Goal: Task Accomplishment & Management: Complete application form

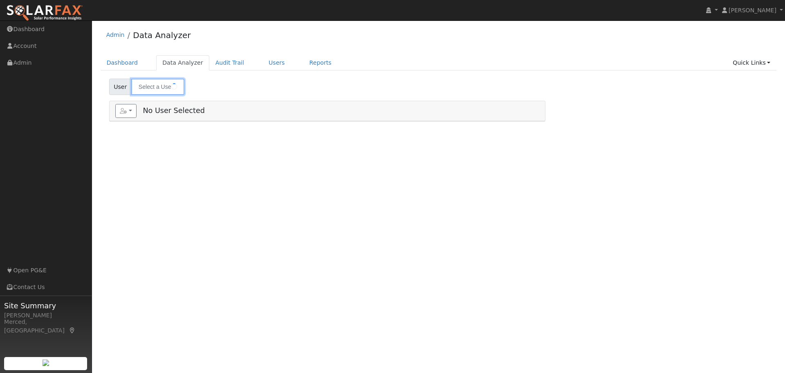
type input "[PERSON_NAME]"
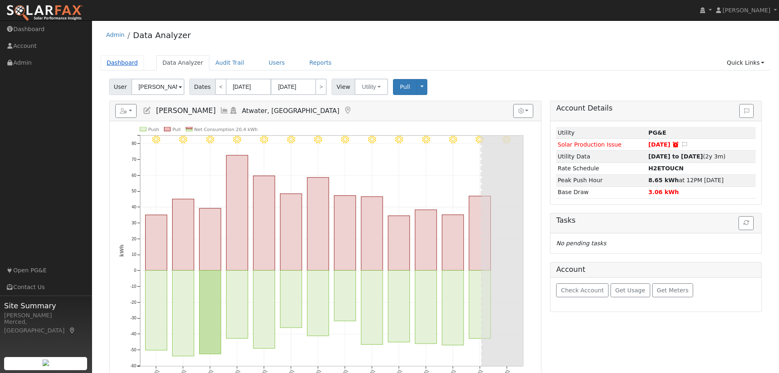
click at [130, 63] on link "Dashboard" at bounding box center [123, 62] width 44 height 15
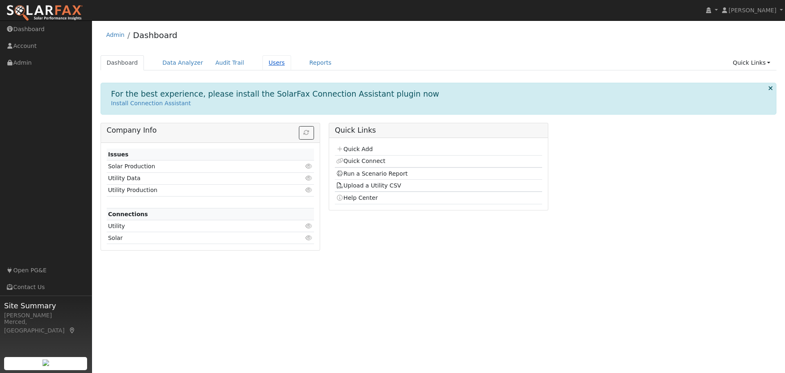
click at [268, 62] on link "Users" at bounding box center [277, 62] width 29 height 15
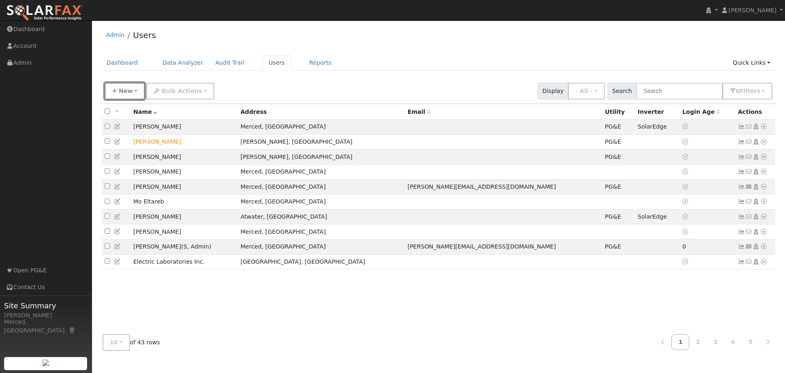
click at [129, 90] on span "New" at bounding box center [126, 91] width 14 height 7
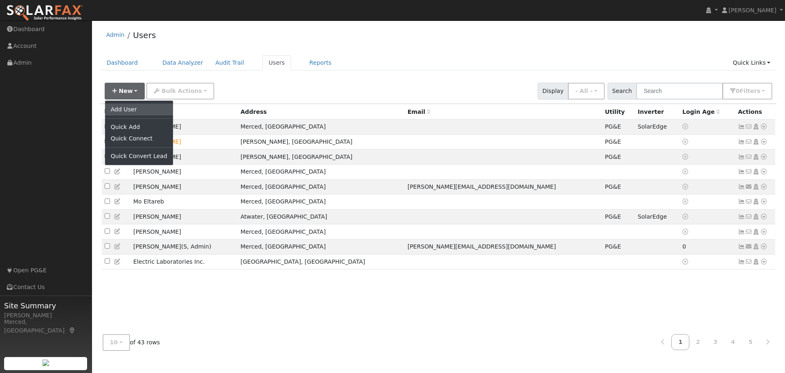
click at [131, 110] on link "Add User" at bounding box center [139, 109] width 68 height 11
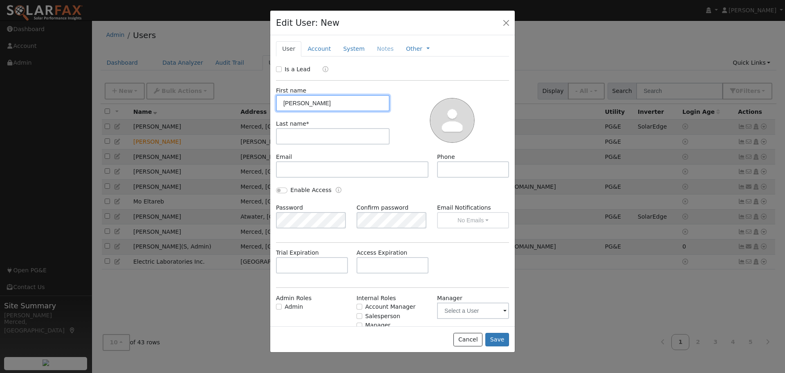
type input "[PERSON_NAME]"
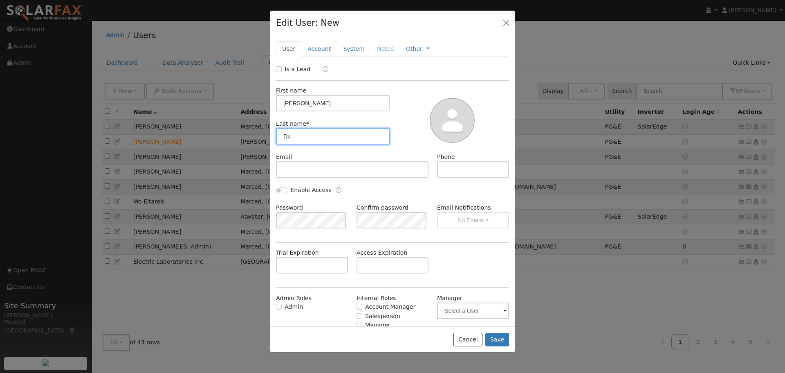
type input "Du"
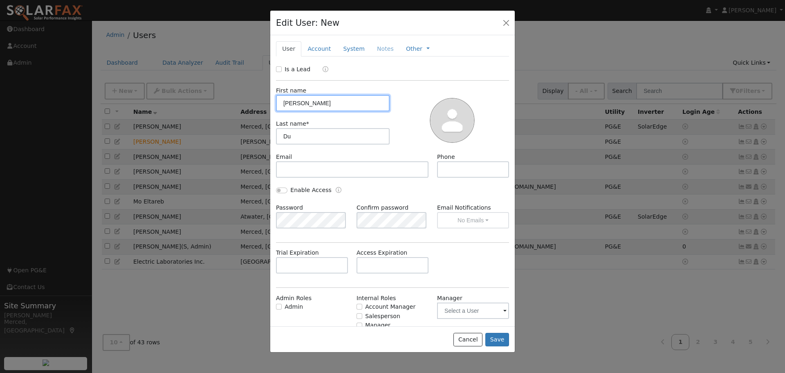
click at [307, 104] on input "[PERSON_NAME]" at bounding box center [333, 103] width 114 height 16
type input "[PERSON_NAME]"
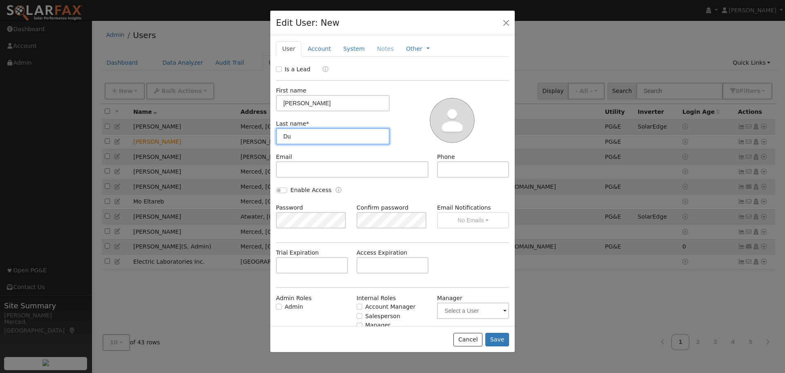
click at [303, 138] on input "Du" at bounding box center [333, 136] width 114 height 16
type input "[PERSON_NAME]"
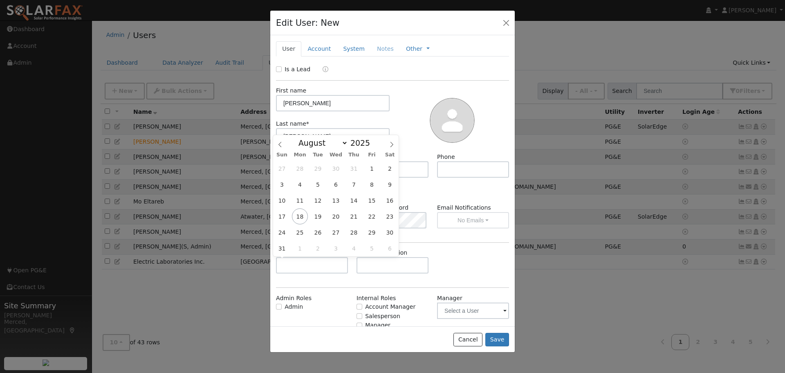
click at [430, 193] on div "Enable Access" at bounding box center [393, 195] width 242 height 18
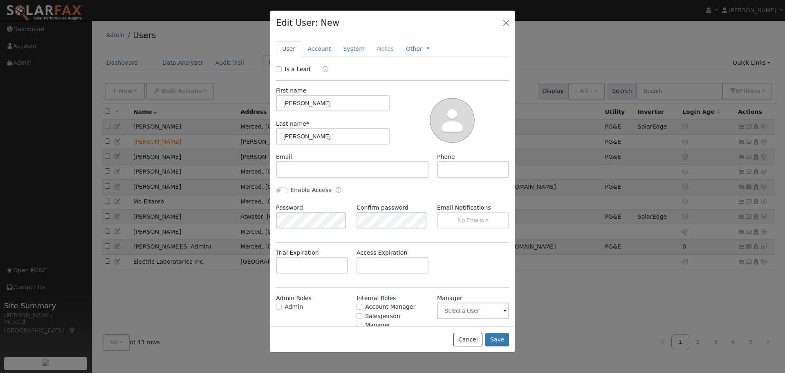
scroll to position [27, 0]
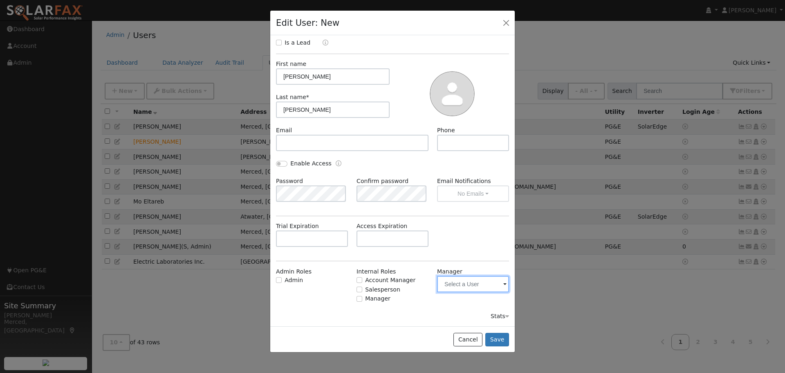
click at [491, 288] on input "text" at bounding box center [473, 284] width 72 height 16
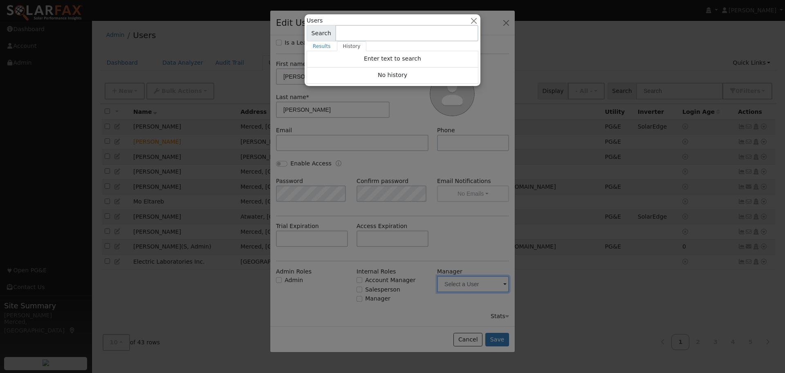
click at [491, 288] on div at bounding box center [392, 186] width 785 height 373
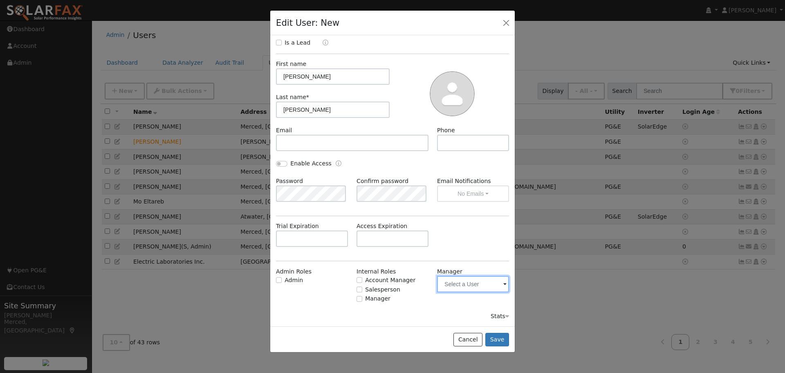
click at [491, 285] on input "text" at bounding box center [473, 284] width 72 height 16
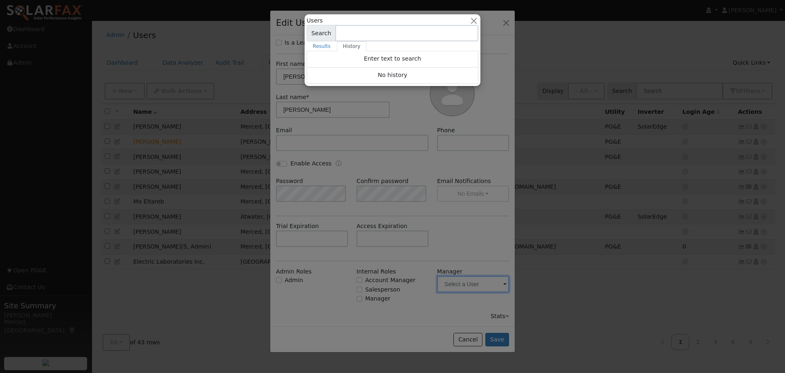
click at [491, 285] on div at bounding box center [392, 186] width 785 height 373
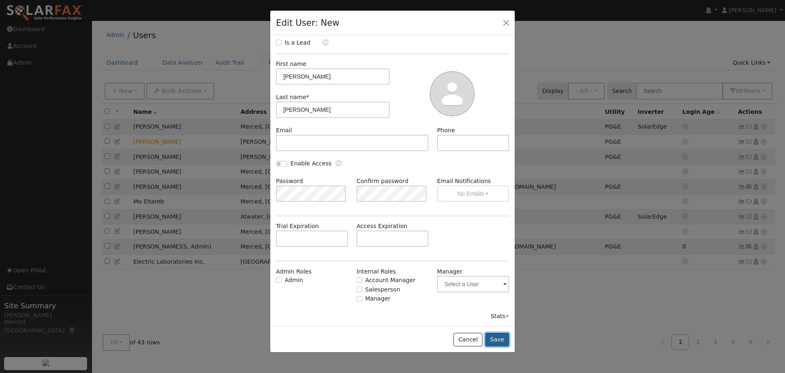
click at [504, 335] on button "Save" at bounding box center [498, 340] width 24 height 14
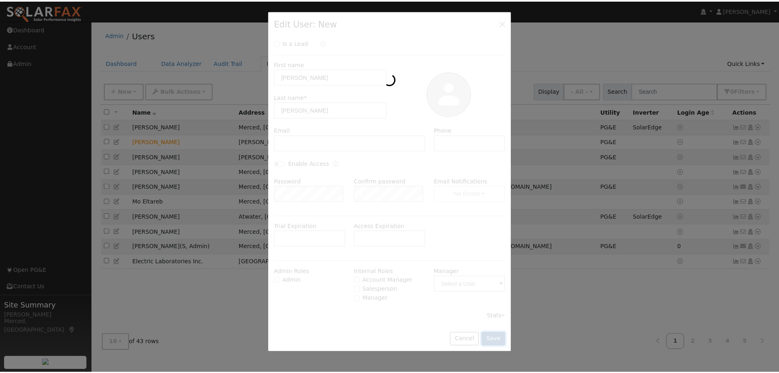
scroll to position [0, 0]
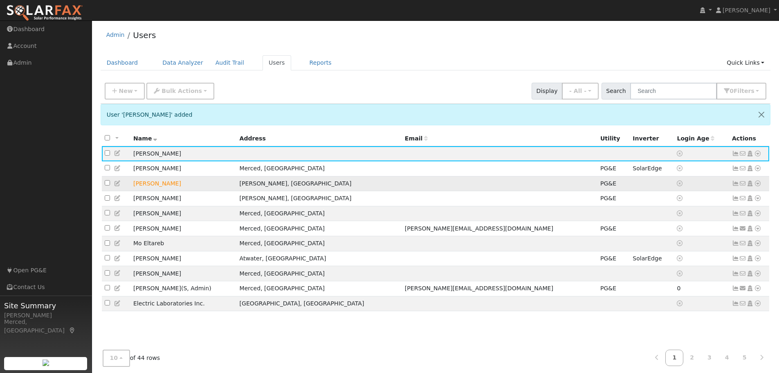
click at [156, 186] on td "[PERSON_NAME]" at bounding box center [184, 183] width 106 height 15
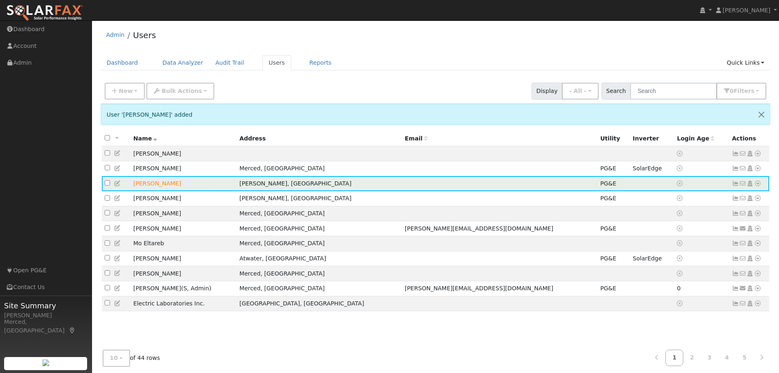
click at [237, 187] on td "[PERSON_NAME]" at bounding box center [184, 183] width 106 height 15
click at [736, 184] on icon at bounding box center [735, 183] width 7 height 6
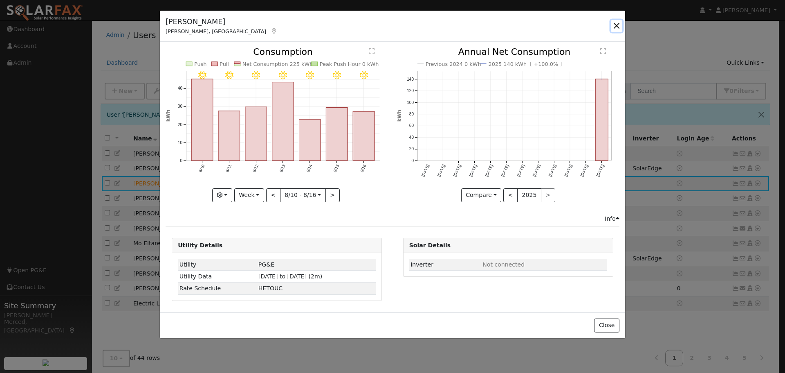
click at [619, 25] on button "button" at bounding box center [616, 25] width 11 height 11
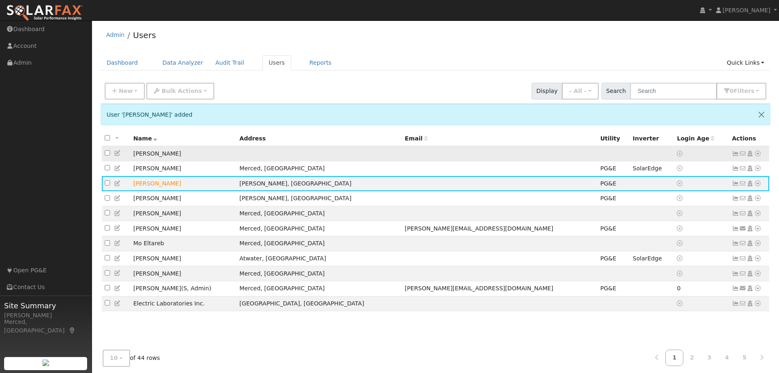
click at [734, 153] on icon at bounding box center [735, 154] width 7 height 6
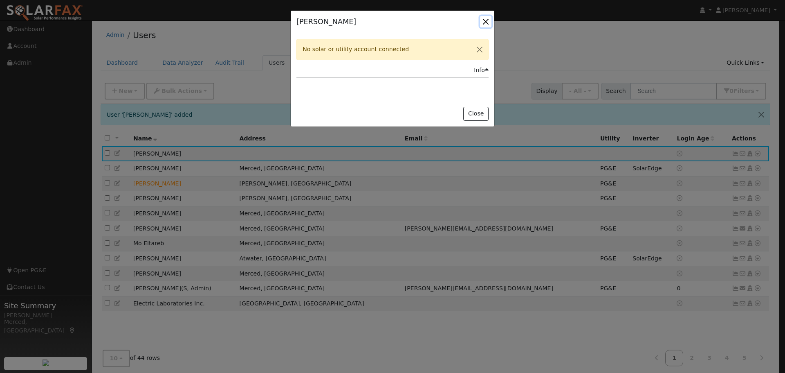
click at [486, 19] on button "button" at bounding box center [485, 21] width 11 height 11
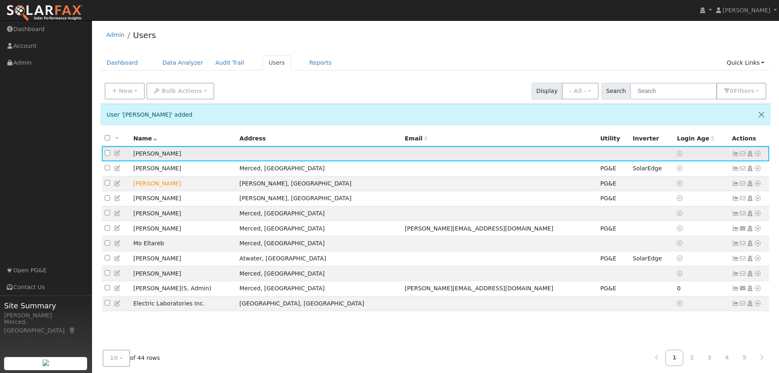
click at [237, 151] on td "[PERSON_NAME]" at bounding box center [184, 153] width 106 height 15
click at [752, 155] on icon at bounding box center [750, 154] width 7 height 6
